Goal: Information Seeking & Learning: Learn about a topic

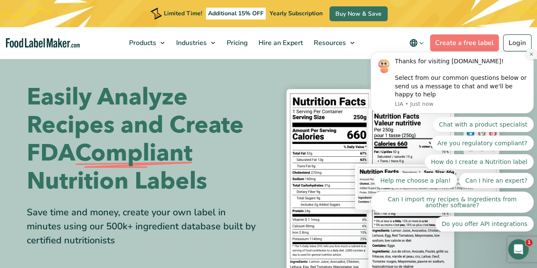
click at [529, 56] on icon "Dismiss notification" at bounding box center [531, 54] width 5 height 5
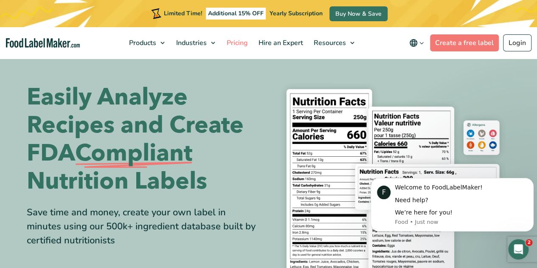
click at [232, 48] on link "Pricing" at bounding box center [237, 42] width 30 height 31
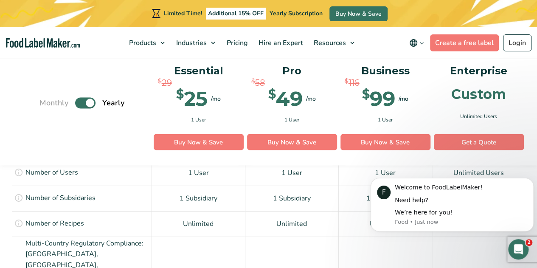
scroll to position [688, 0]
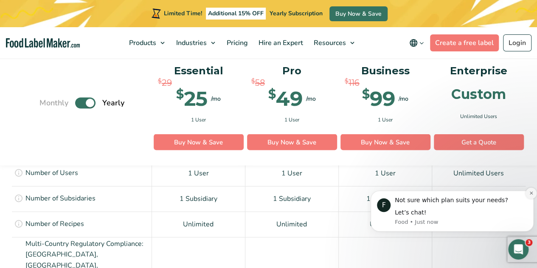
click at [527, 192] on button "Dismiss notification" at bounding box center [531, 193] width 11 height 11
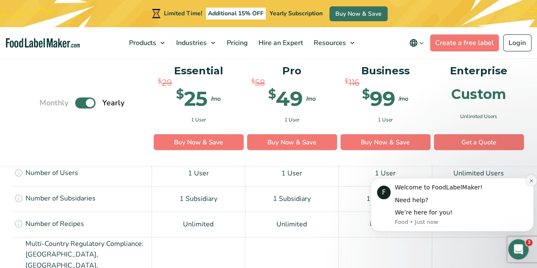
click at [529, 182] on icon "Dismiss notification" at bounding box center [531, 180] width 5 height 5
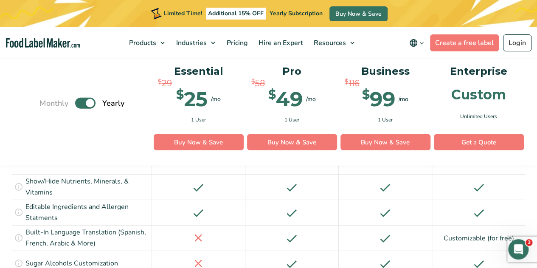
scroll to position [1027, 0]
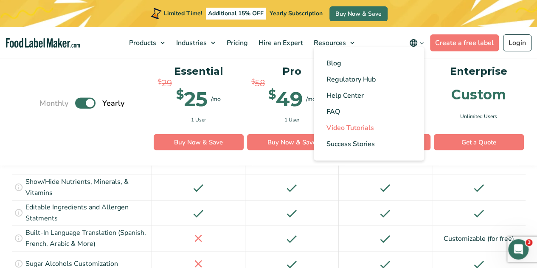
click at [341, 134] on link "Video Tutorials" at bounding box center [369, 128] width 110 height 16
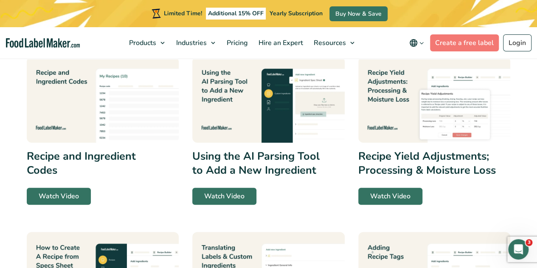
scroll to position [353, 0]
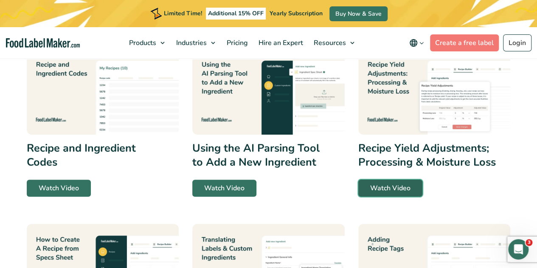
click at [404, 193] on link "Watch Video" at bounding box center [390, 188] width 64 height 17
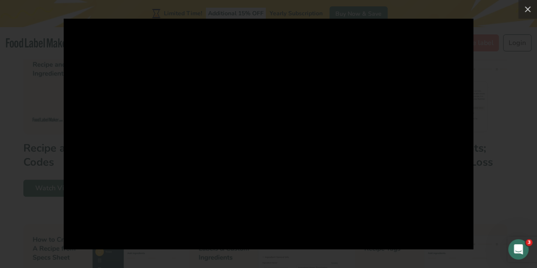
click at [0, 135] on div at bounding box center [268, 134] width 537 height 268
click at [523, 9] on icon at bounding box center [528, 9] width 10 height 10
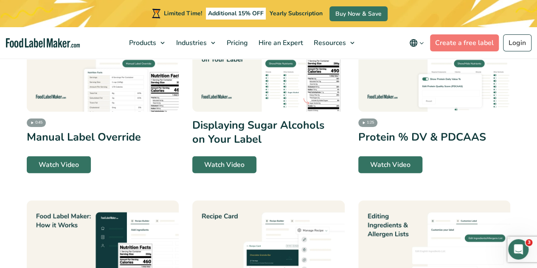
scroll to position [867, 0]
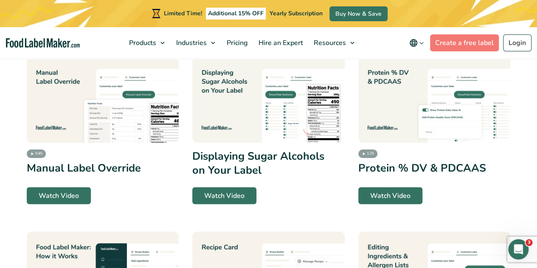
click at [423, 108] on img at bounding box center [434, 100] width 152 height 86
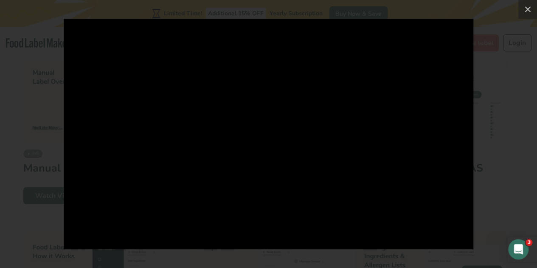
click at [29, 144] on div at bounding box center [268, 134] width 537 height 268
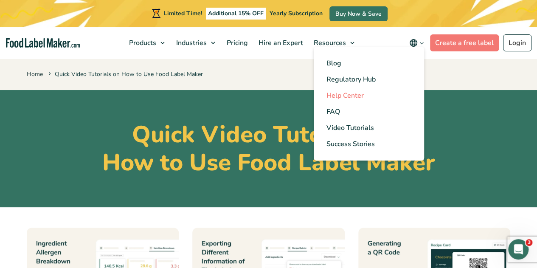
scroll to position [2, 0]
